Goal: Task Accomplishment & Management: Complete application form

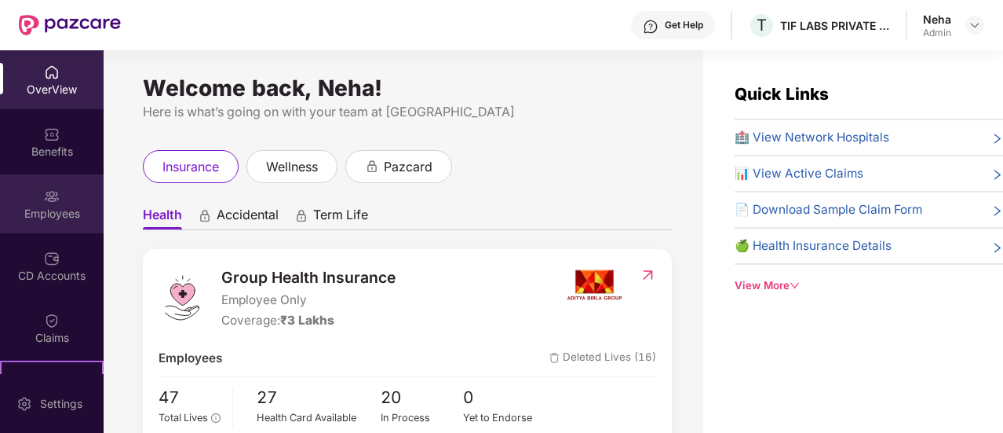
click at [57, 221] on div "Employees" at bounding box center [52, 203] width 104 height 59
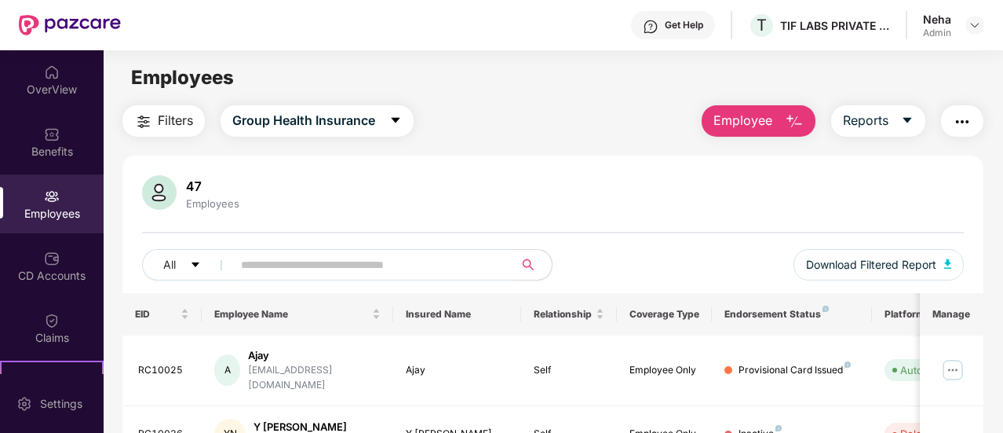
click at [779, 123] on button "Employee" at bounding box center [759, 120] width 114 height 31
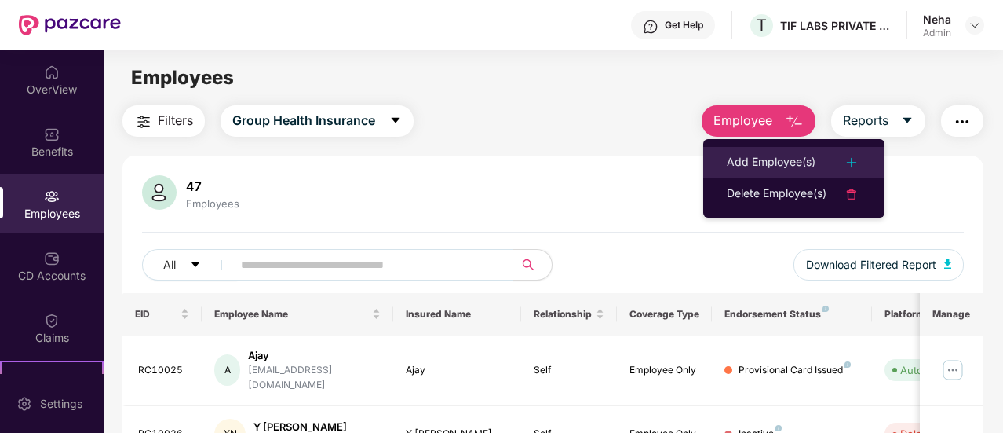
click at [754, 159] on div "Add Employee(s)" at bounding box center [771, 162] width 89 height 19
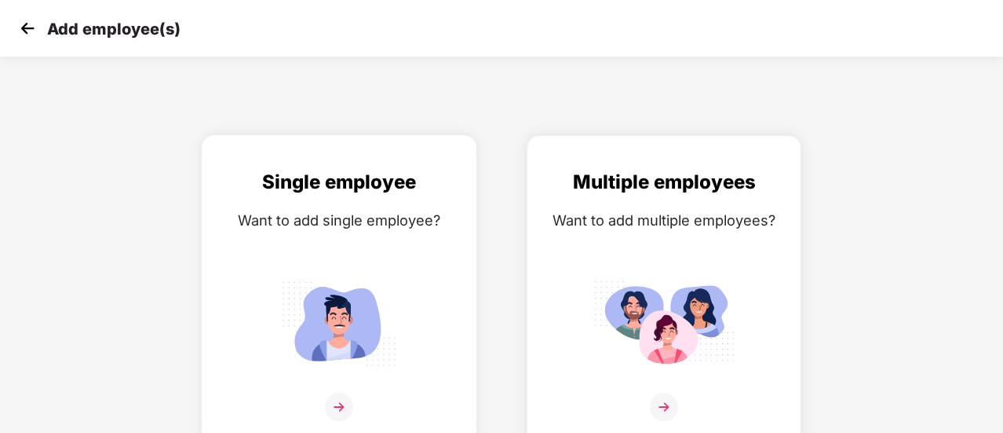
click at [338, 407] on img at bounding box center [339, 406] width 28 height 28
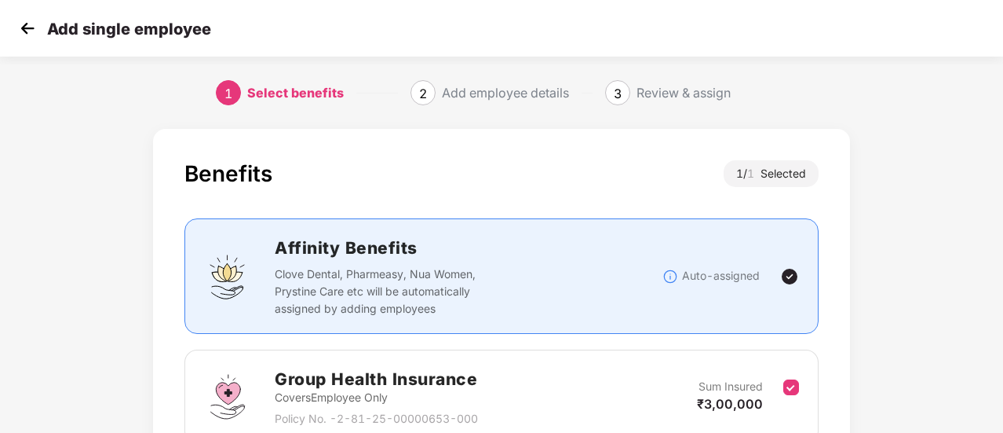
scroll to position [146, 0]
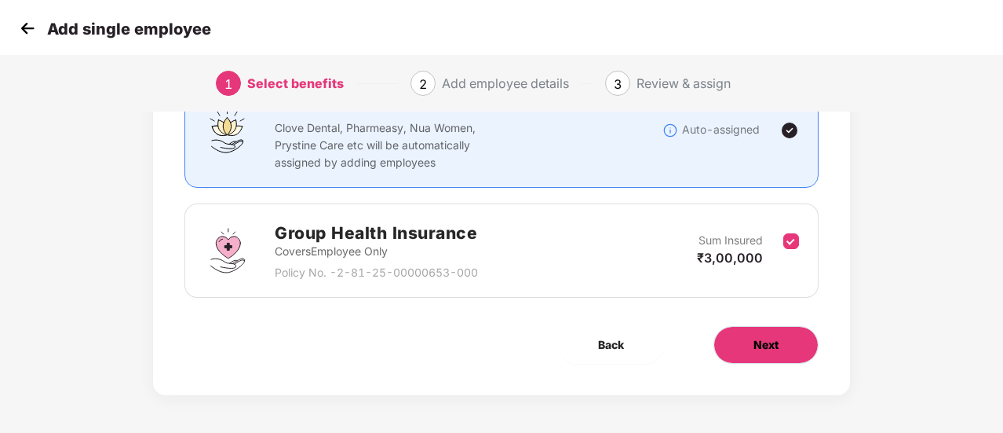
click at [772, 350] on span "Next" at bounding box center [766, 344] width 25 height 17
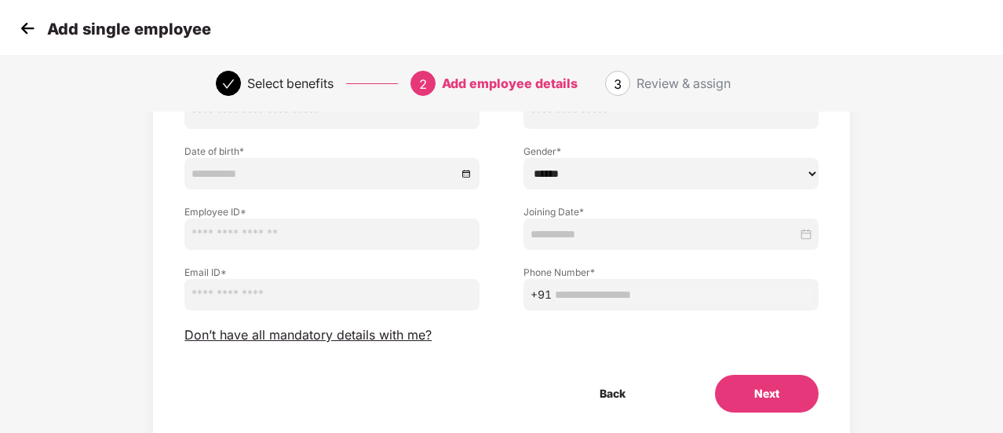
scroll to position [0, 0]
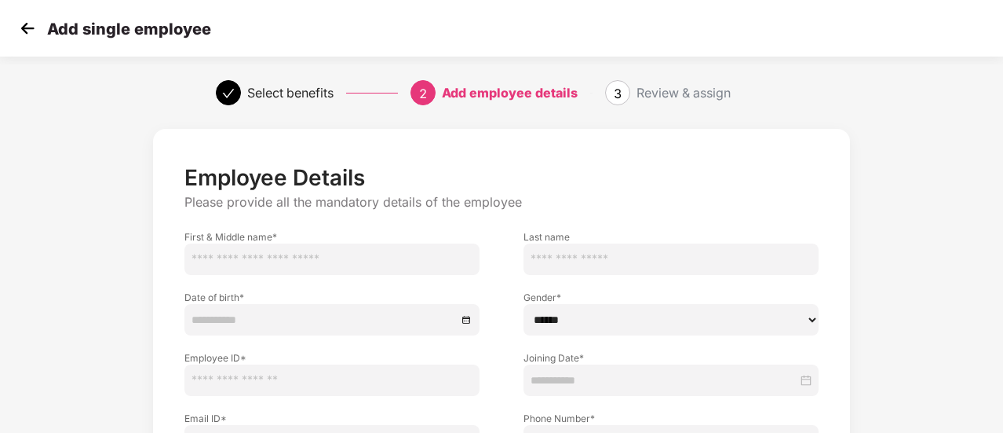
click at [279, 265] on input "text" at bounding box center [331, 258] width 295 height 31
type input "*"
click at [317, 258] on input "text" at bounding box center [331, 258] width 295 height 31
type input "*"
click at [328, 265] on input "text" at bounding box center [331, 258] width 295 height 31
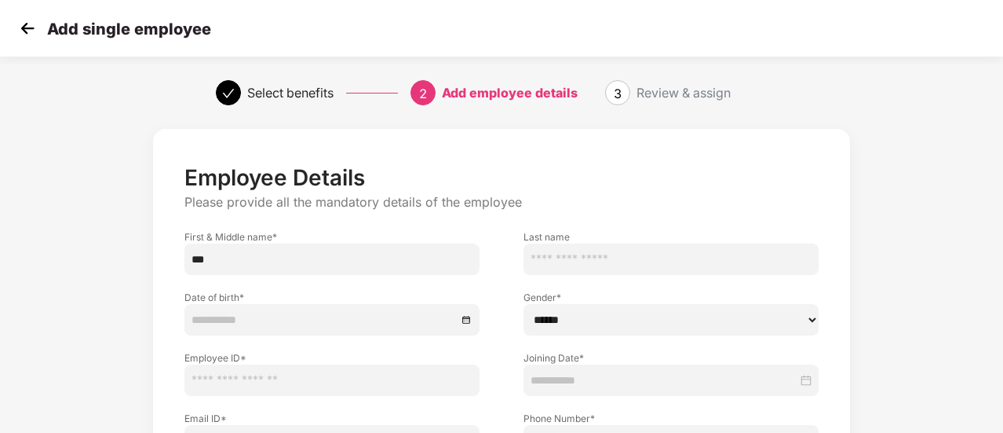
type input "***"
click at [879, 176] on div "Employee Details Please provide all the mandatory details of the employee First…" at bounding box center [502, 375] width 836 height 508
